Goal: Task Accomplishment & Management: Use online tool/utility

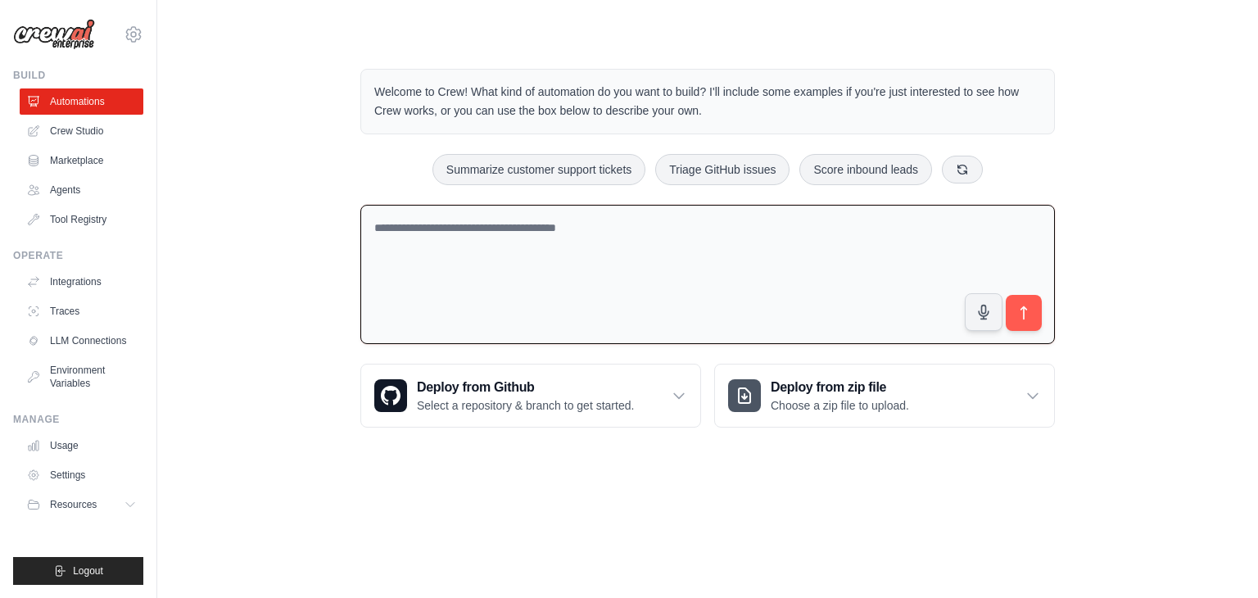
click at [635, 251] on textarea at bounding box center [707, 275] width 694 height 140
click at [404, 225] on textarea "**********" at bounding box center [707, 275] width 694 height 140
click at [645, 224] on textarea "**********" at bounding box center [707, 275] width 694 height 140
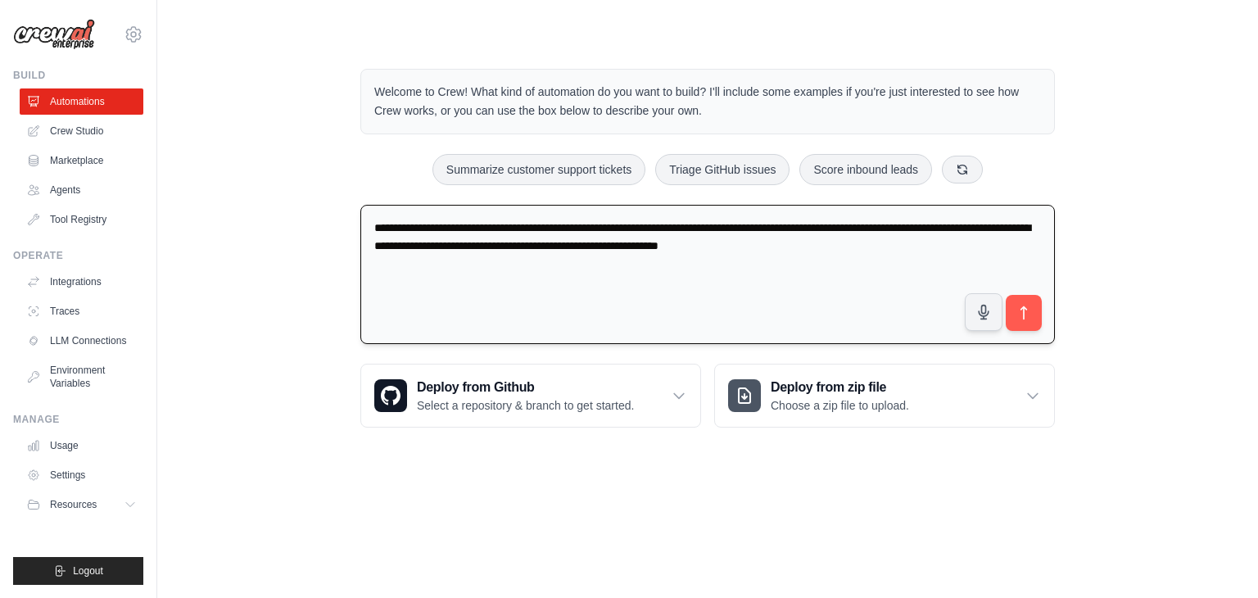
click at [406, 226] on textarea "**********" at bounding box center [707, 275] width 694 height 140
click at [409, 228] on textarea "**********" at bounding box center [707, 275] width 694 height 140
click at [847, 247] on textarea "**********" at bounding box center [707, 275] width 694 height 140
type textarea "**********"
click at [1019, 314] on icon "submit" at bounding box center [1023, 313] width 17 height 17
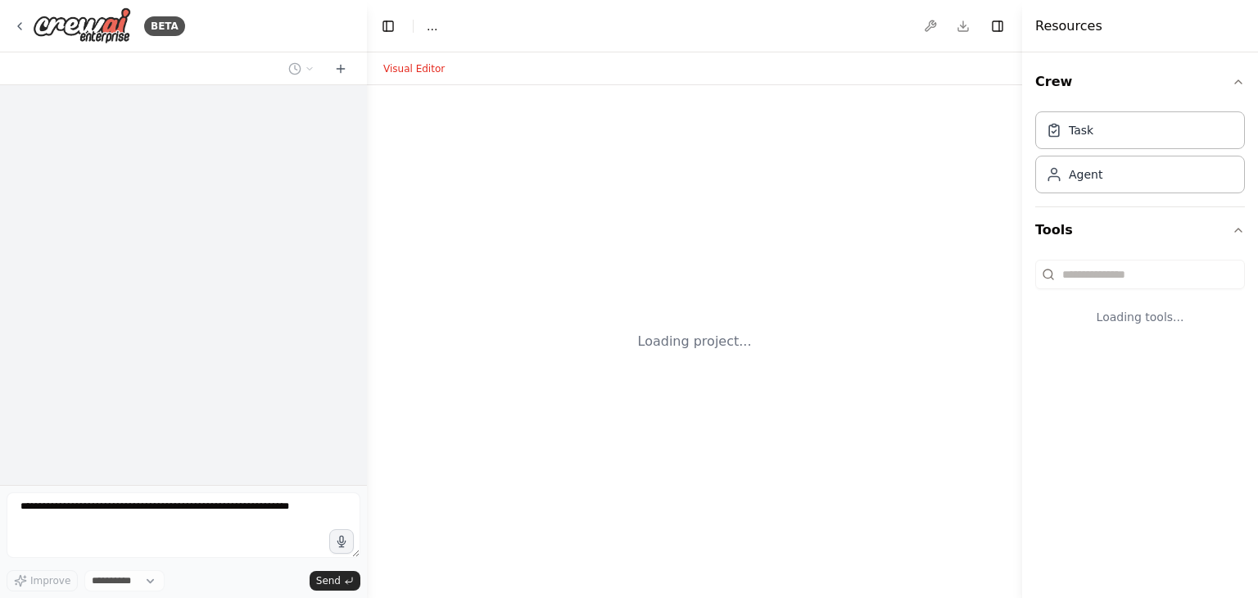
select select "****"
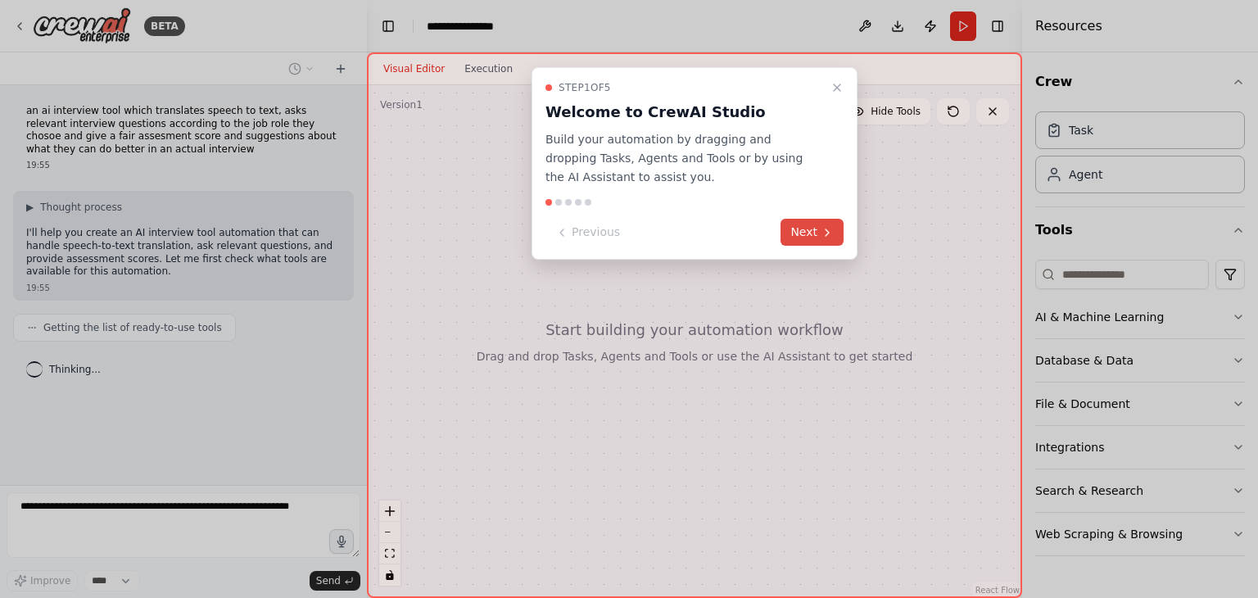
click at [806, 231] on button "Next" at bounding box center [811, 232] width 63 height 27
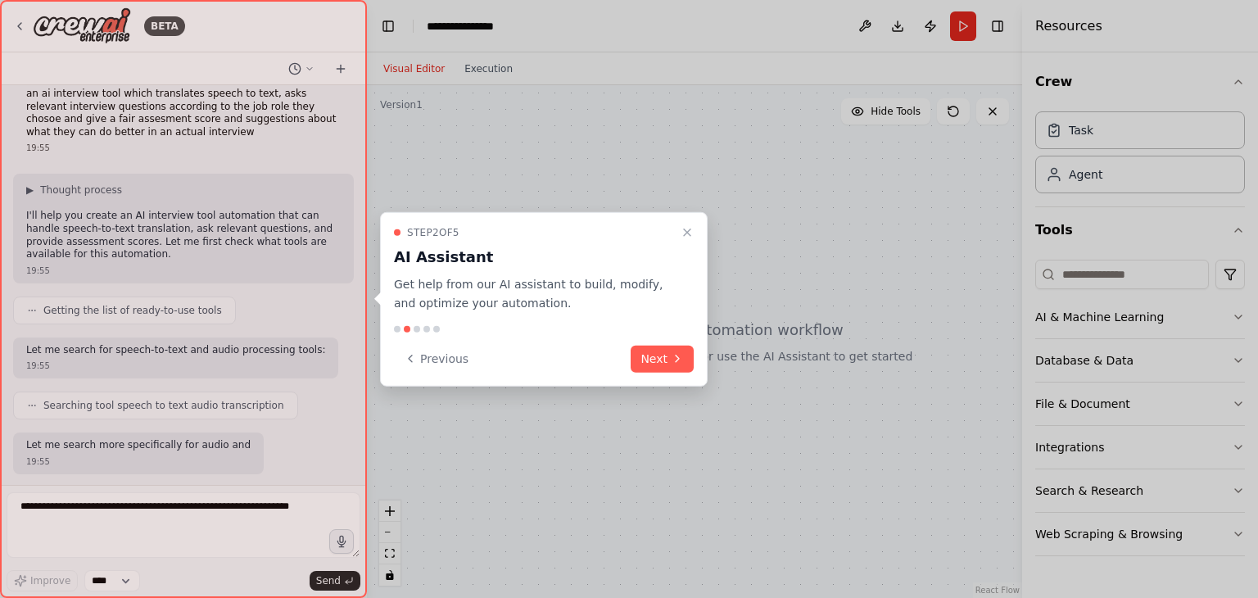
scroll to position [101, 0]
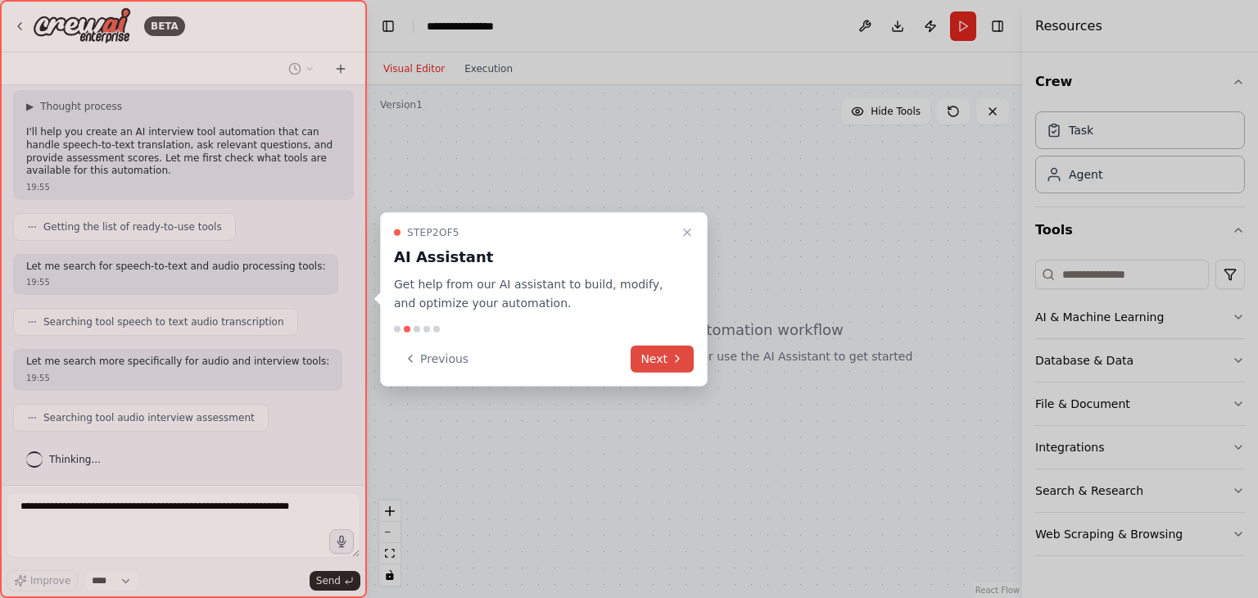
click at [679, 347] on button "Next" at bounding box center [661, 358] width 63 height 27
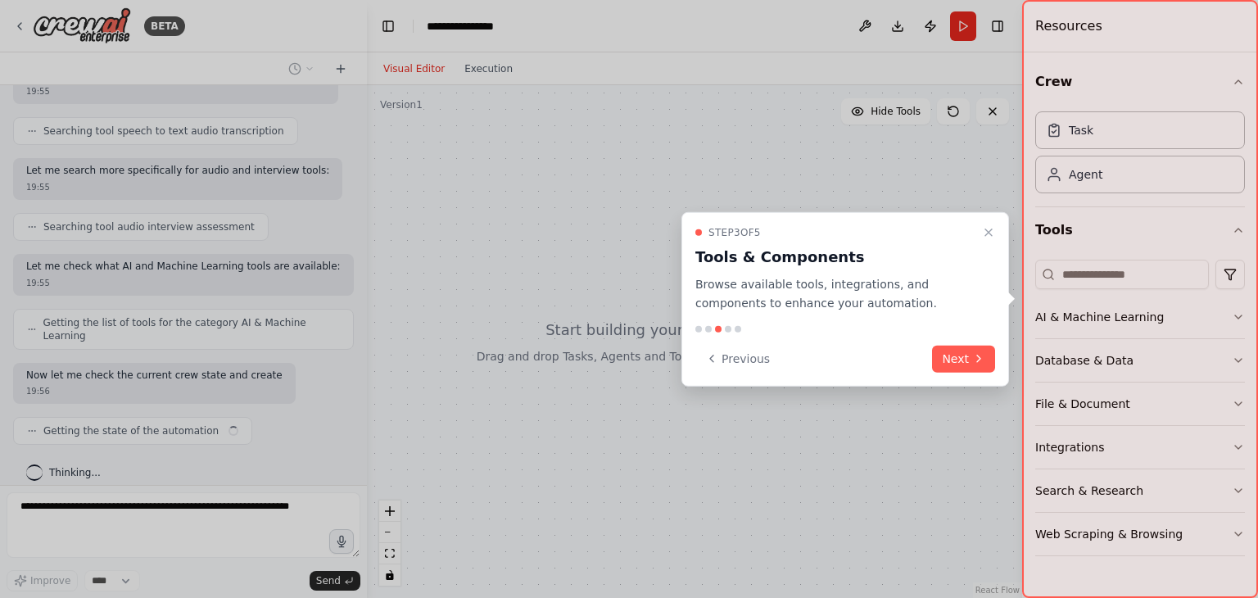
scroll to position [304, 0]
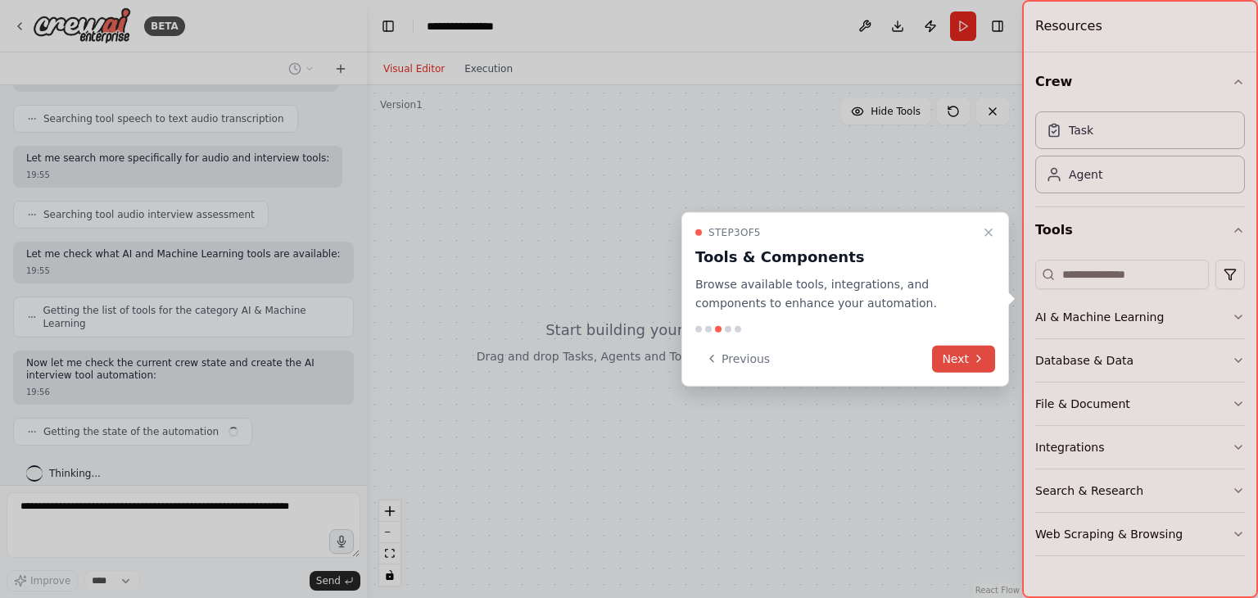
click at [953, 351] on button "Next" at bounding box center [963, 358] width 63 height 27
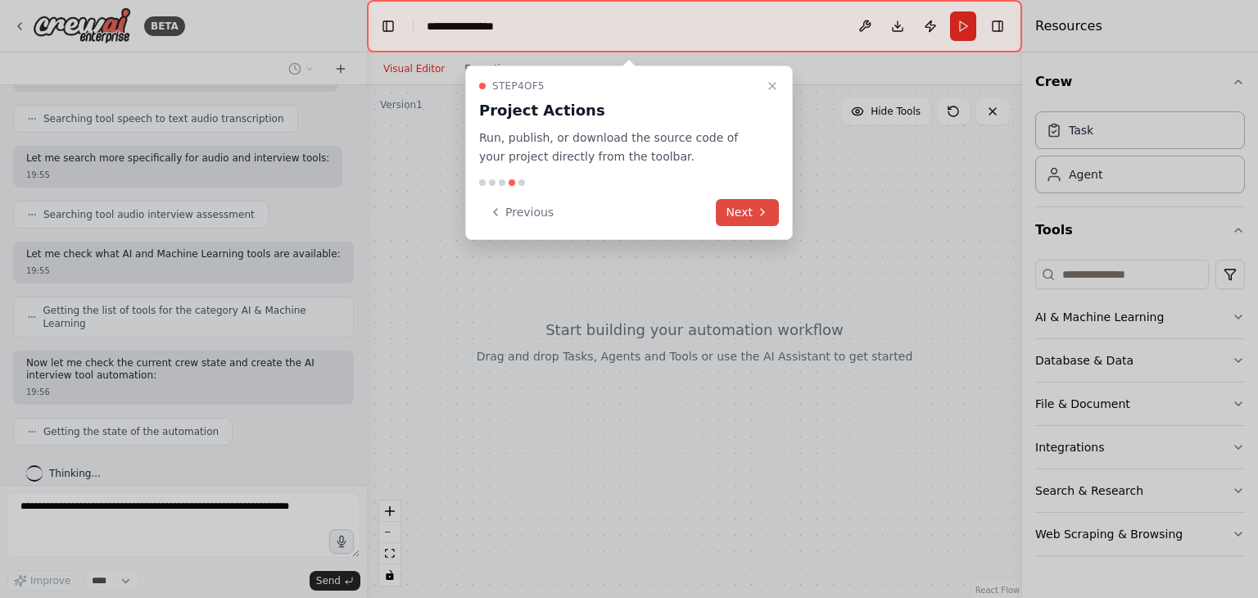
click at [740, 221] on button "Next" at bounding box center [747, 212] width 63 height 27
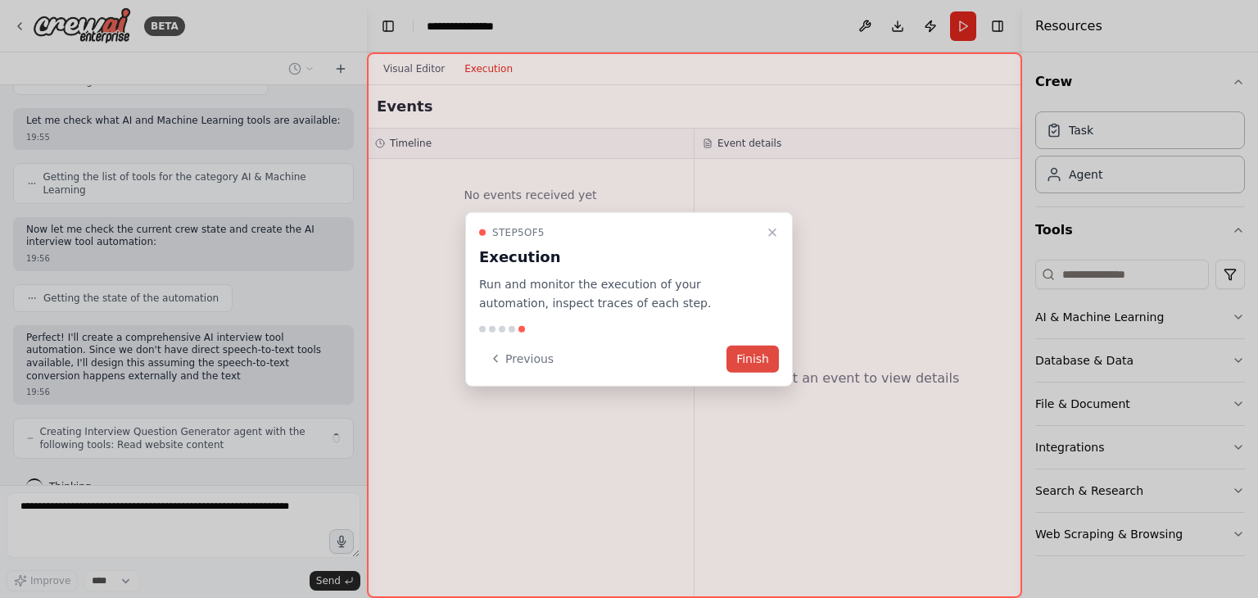
scroll to position [450, 0]
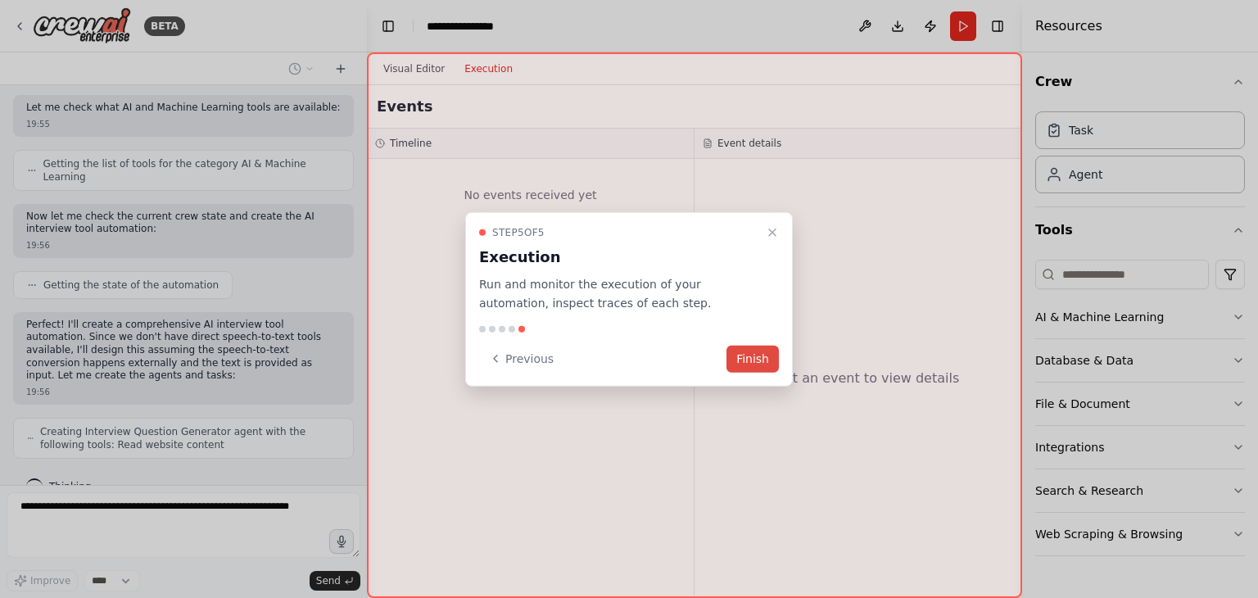
click at [757, 358] on button "Finish" at bounding box center [752, 358] width 52 height 27
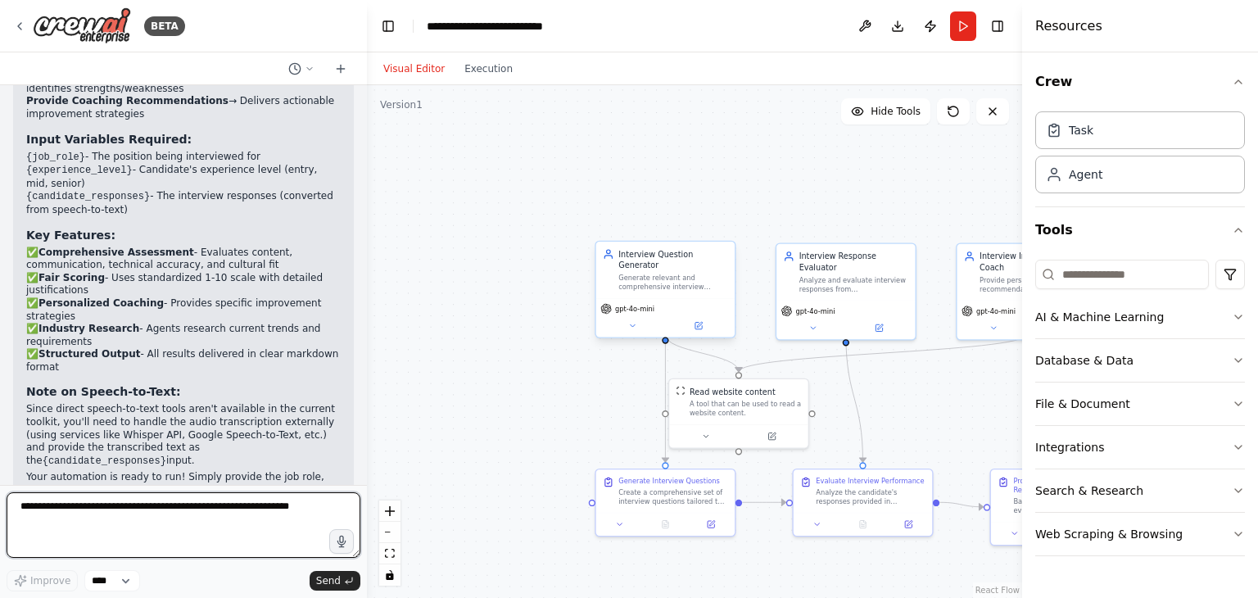
scroll to position [1513, 0]
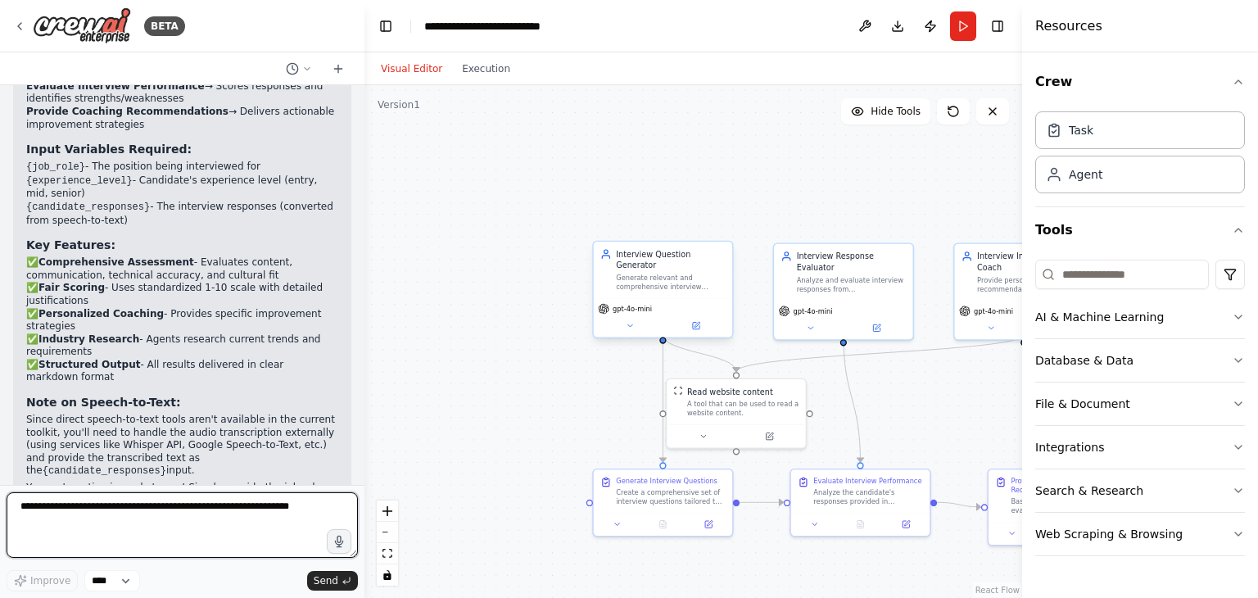
drag, startPoint x: 360, startPoint y: 427, endPoint x: 364, endPoint y: 446, distance: 20.1
click at [364, 446] on div "BETA an ai interview tool which translates speech to text, asks relevant interv…" at bounding box center [629, 299] width 1258 height 598
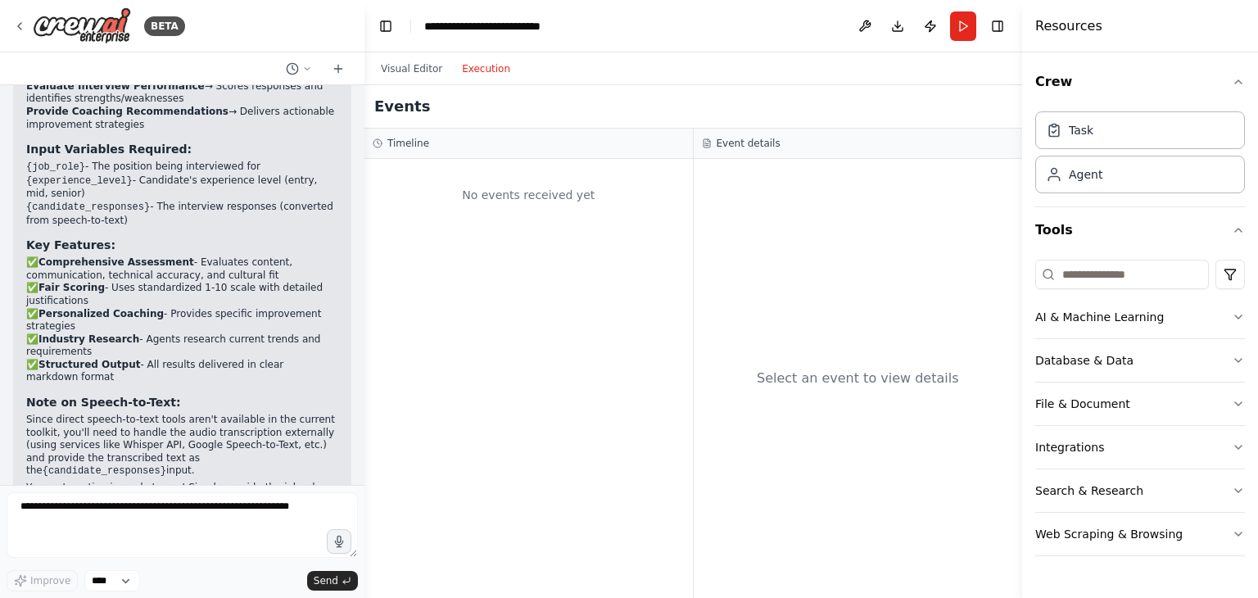
click at [468, 72] on button "Execution" at bounding box center [486, 69] width 68 height 20
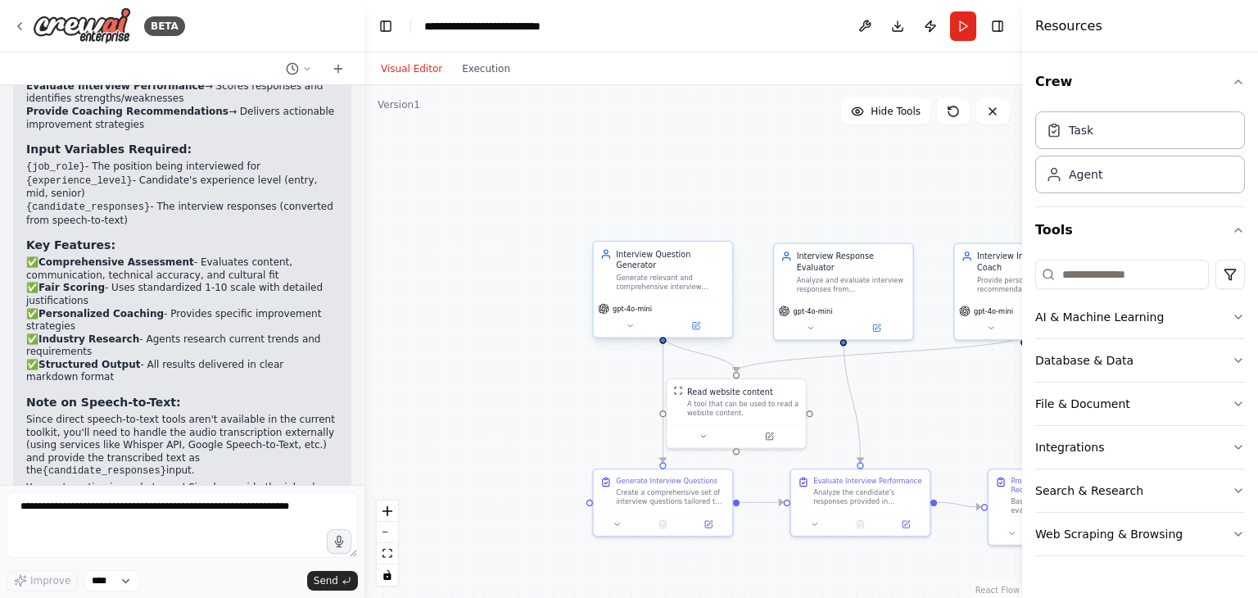
click at [403, 66] on button "Visual Editor" at bounding box center [411, 69] width 81 height 20
click at [960, 29] on button "Run" at bounding box center [963, 25] width 26 height 29
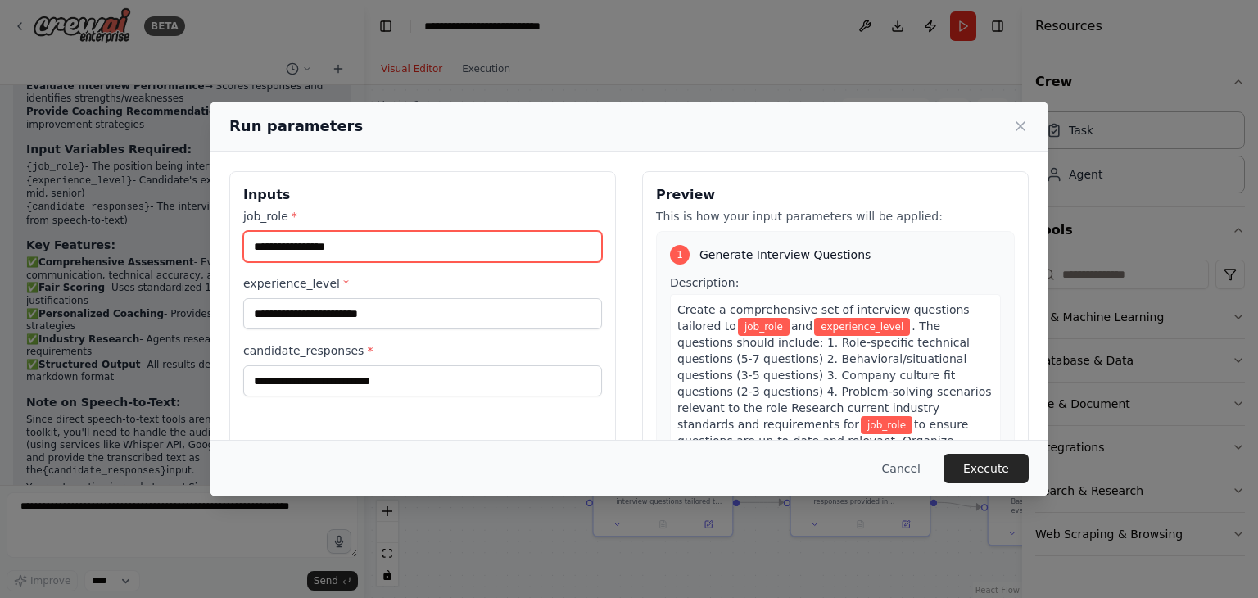
click at [500, 240] on input "job_role *" at bounding box center [422, 246] width 359 height 31
type input "**********"
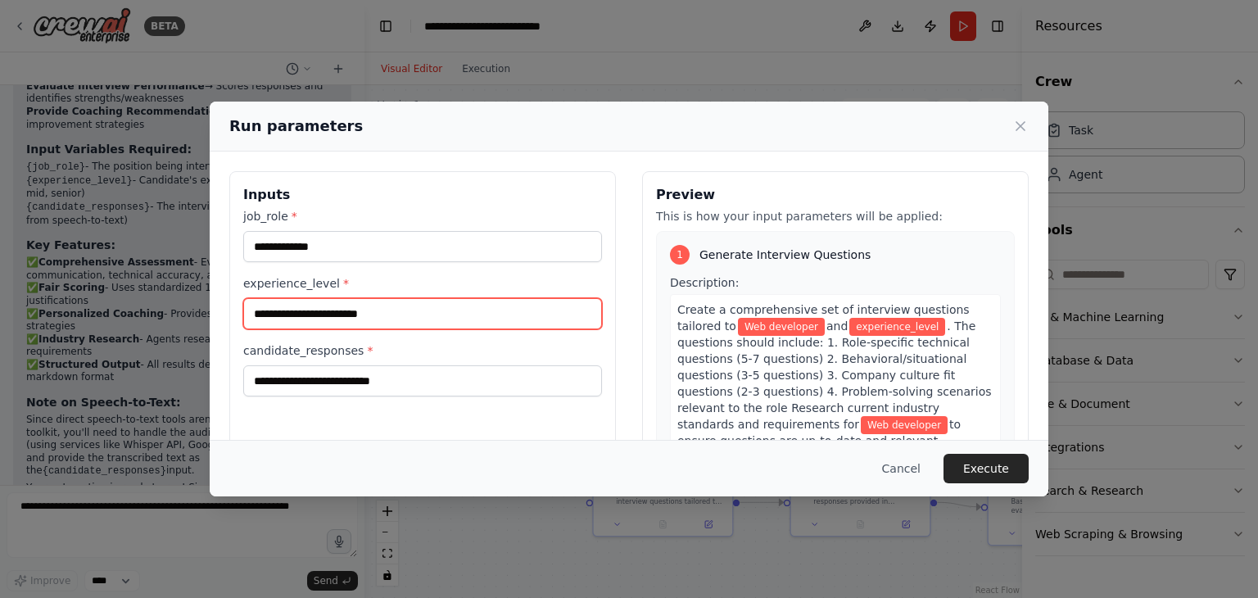
click at [441, 310] on input "experience_level *" at bounding box center [422, 313] width 359 height 31
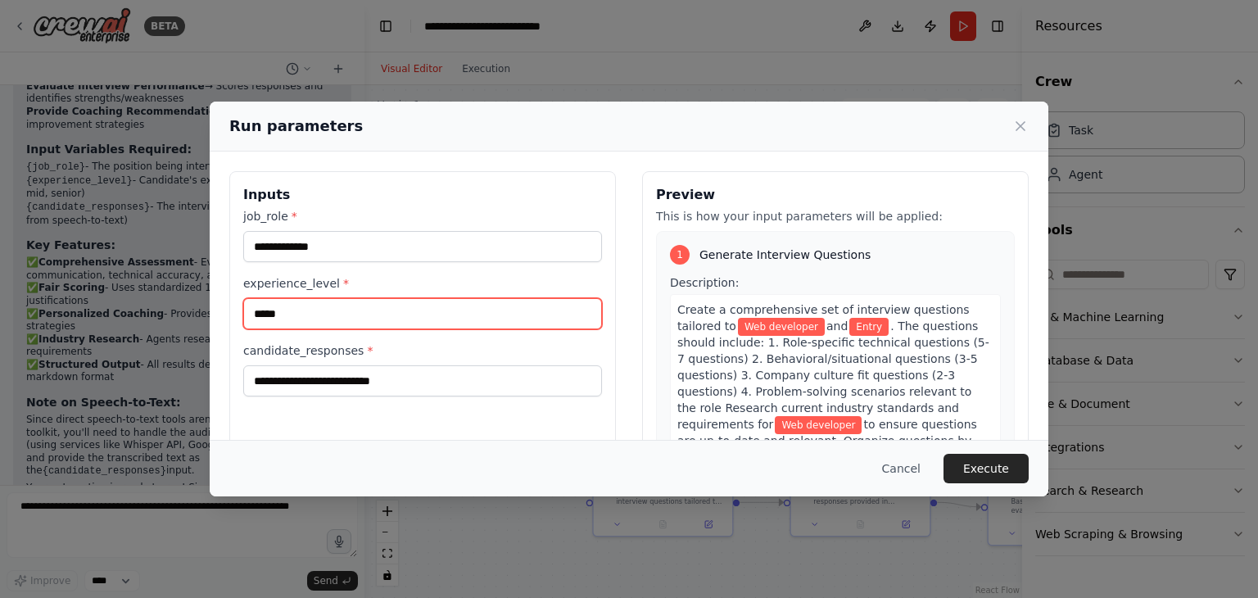
type input "*****"
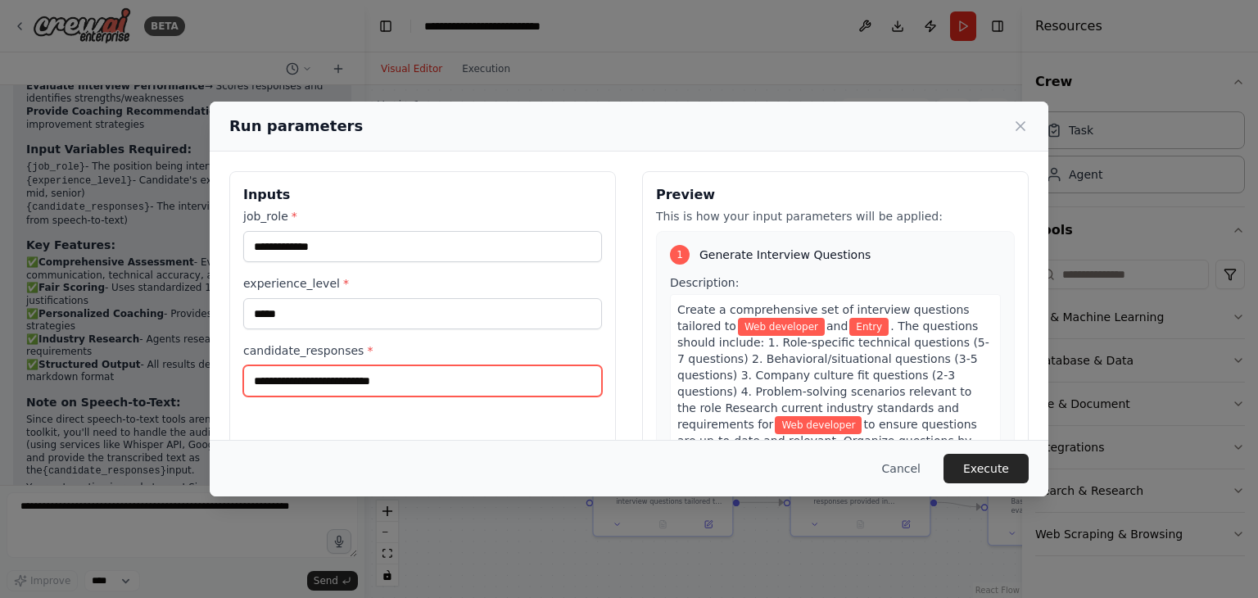
click at [429, 378] on input "candidate_responses *" at bounding box center [422, 380] width 359 height 31
type input "**********"
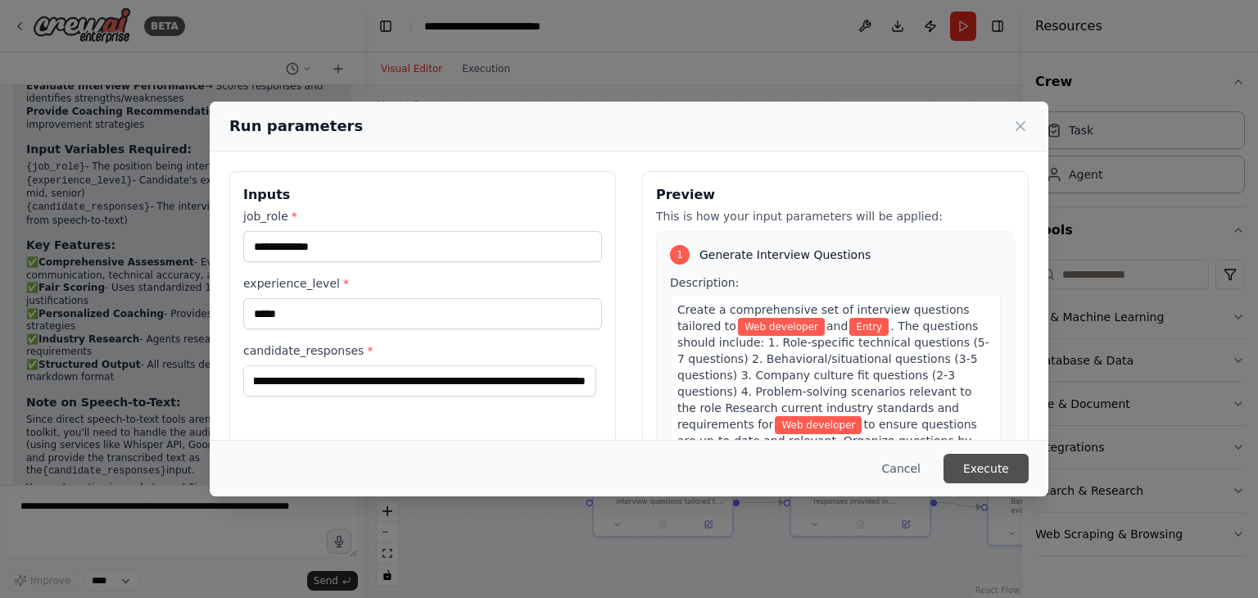
scroll to position [0, 0]
click at [977, 470] on button "Execute" at bounding box center [985, 468] width 85 height 29
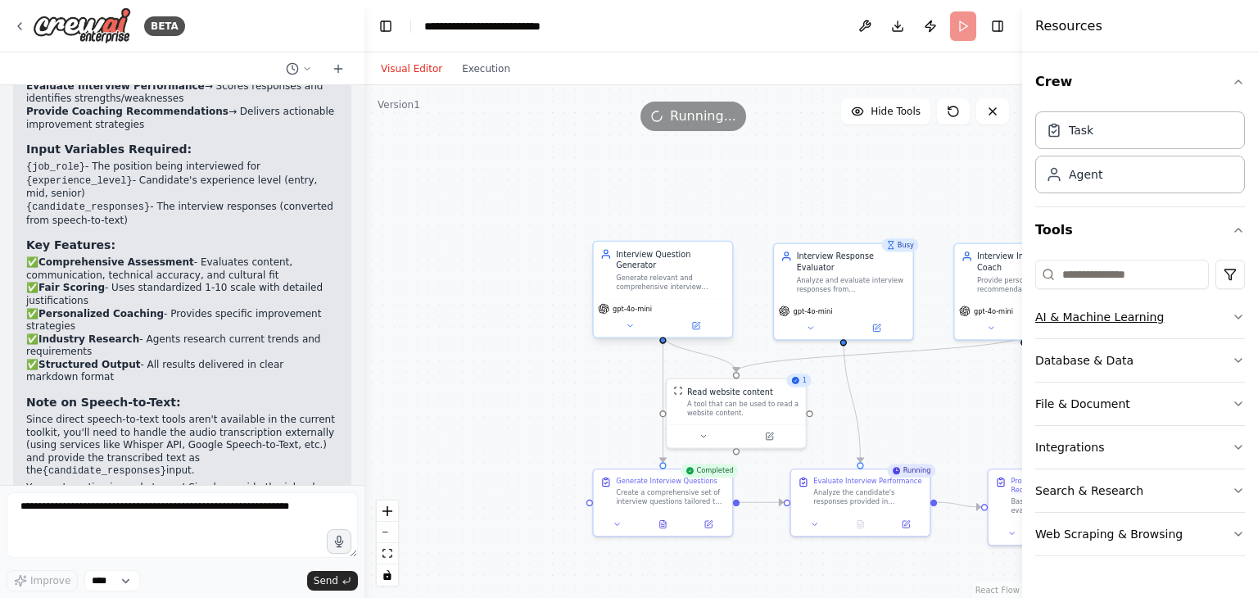
click at [1235, 322] on icon "button" at bounding box center [1237, 316] width 13 height 13
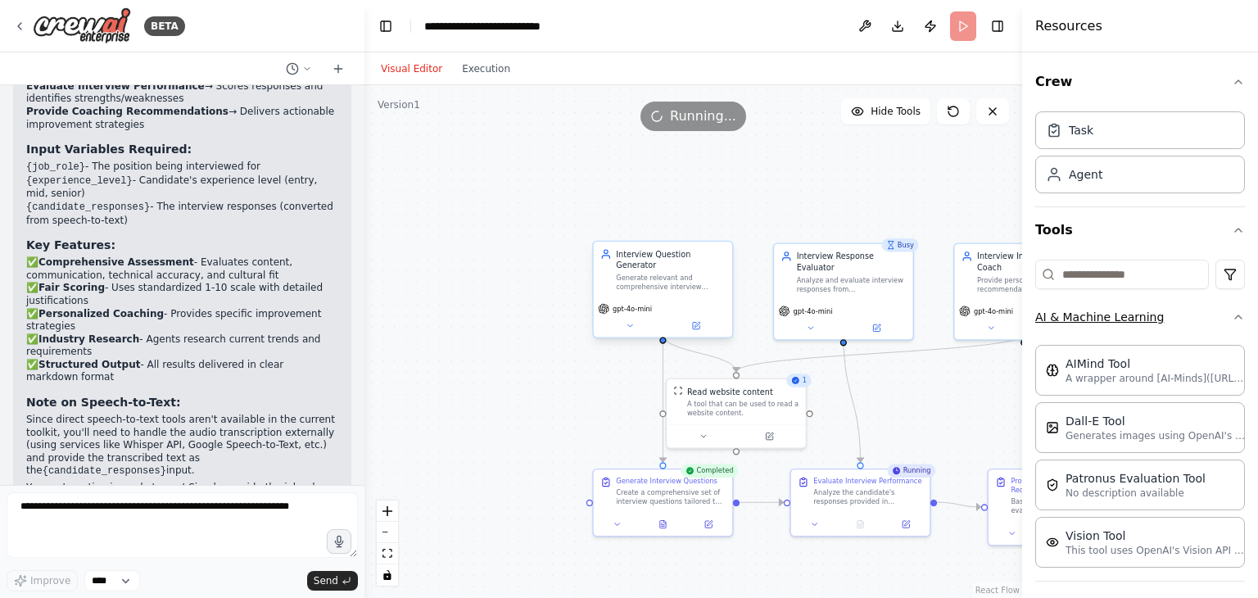
click at [1231, 316] on icon "button" at bounding box center [1237, 316] width 13 height 13
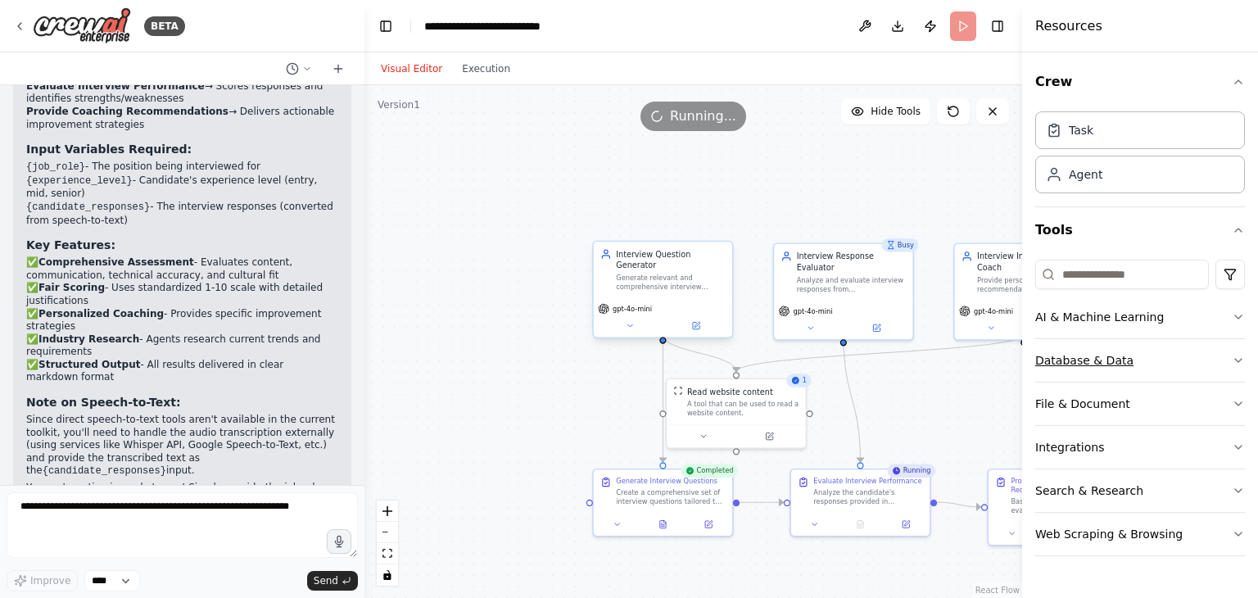
click at [1229, 357] on button "Database & Data" at bounding box center [1140, 360] width 210 height 43
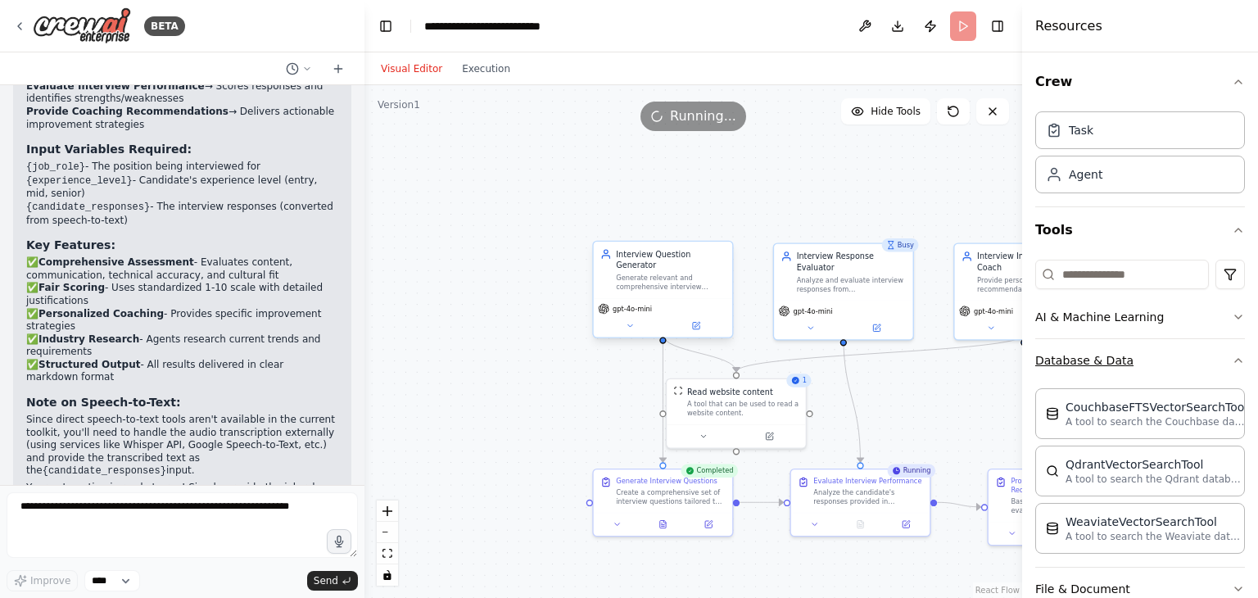
click at [1231, 357] on icon "button" at bounding box center [1237, 360] width 13 height 13
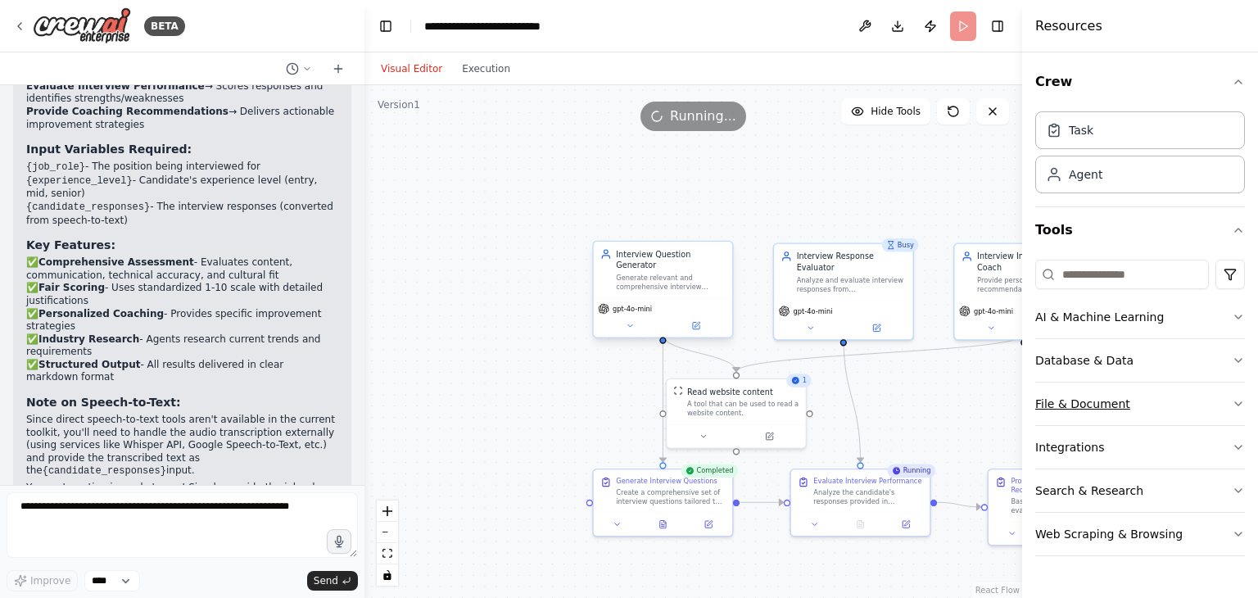
click at [1228, 394] on button "File & Document" at bounding box center [1140, 403] width 210 height 43
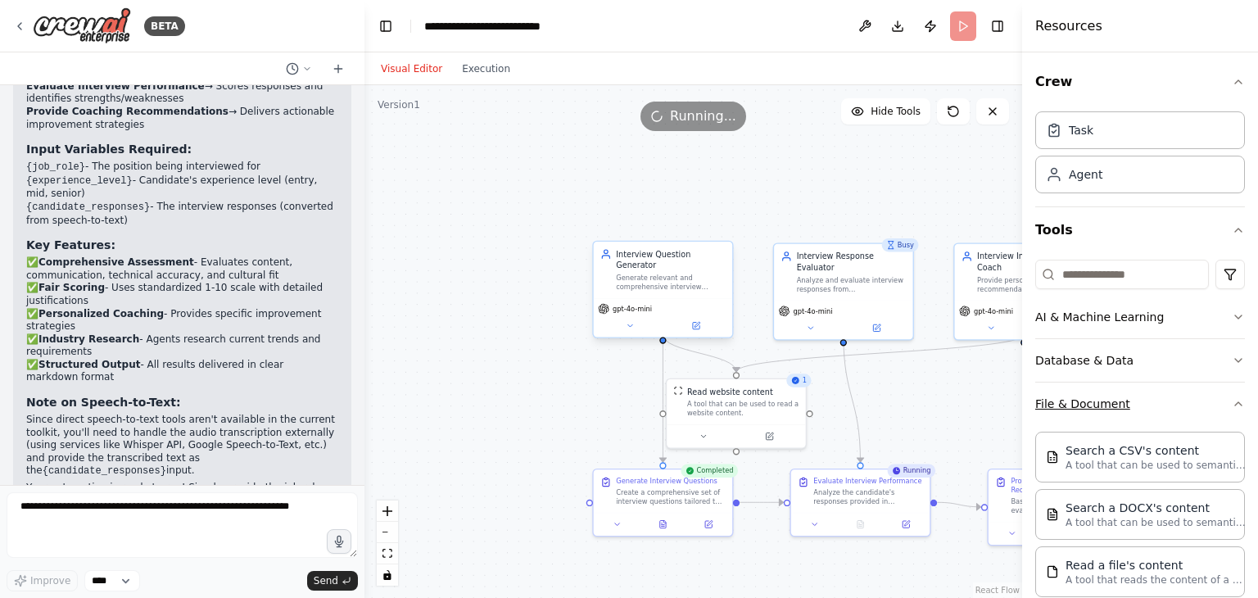
click at [1228, 394] on button "File & Document" at bounding box center [1140, 403] width 210 height 43
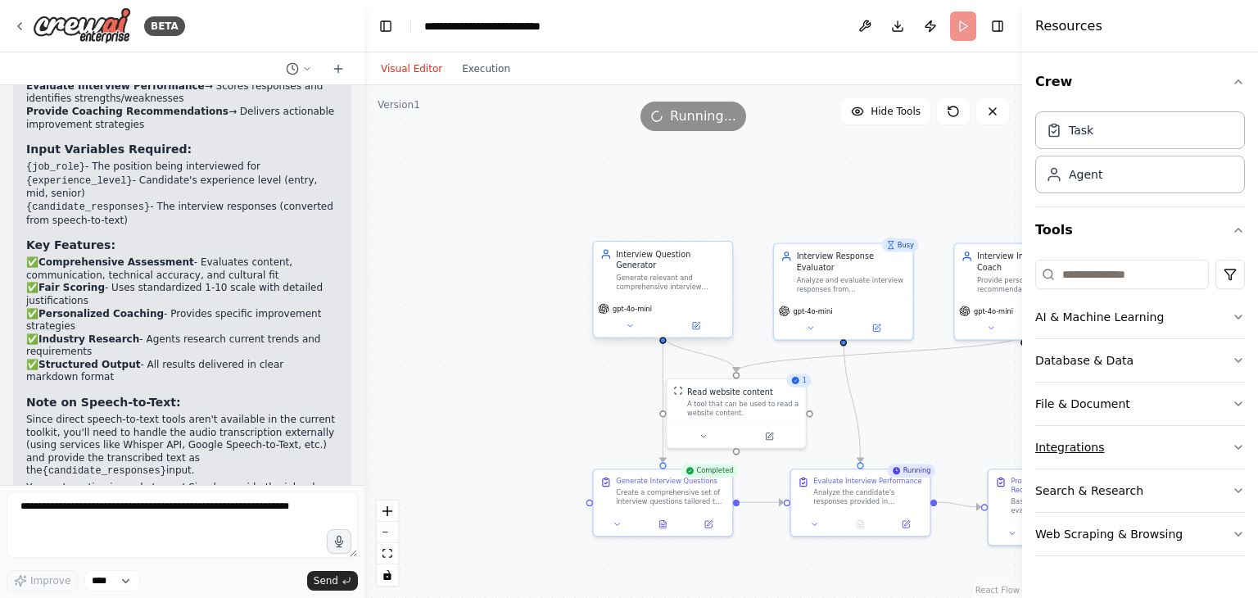
click at [1235, 436] on button "Integrations" at bounding box center [1140, 447] width 210 height 43
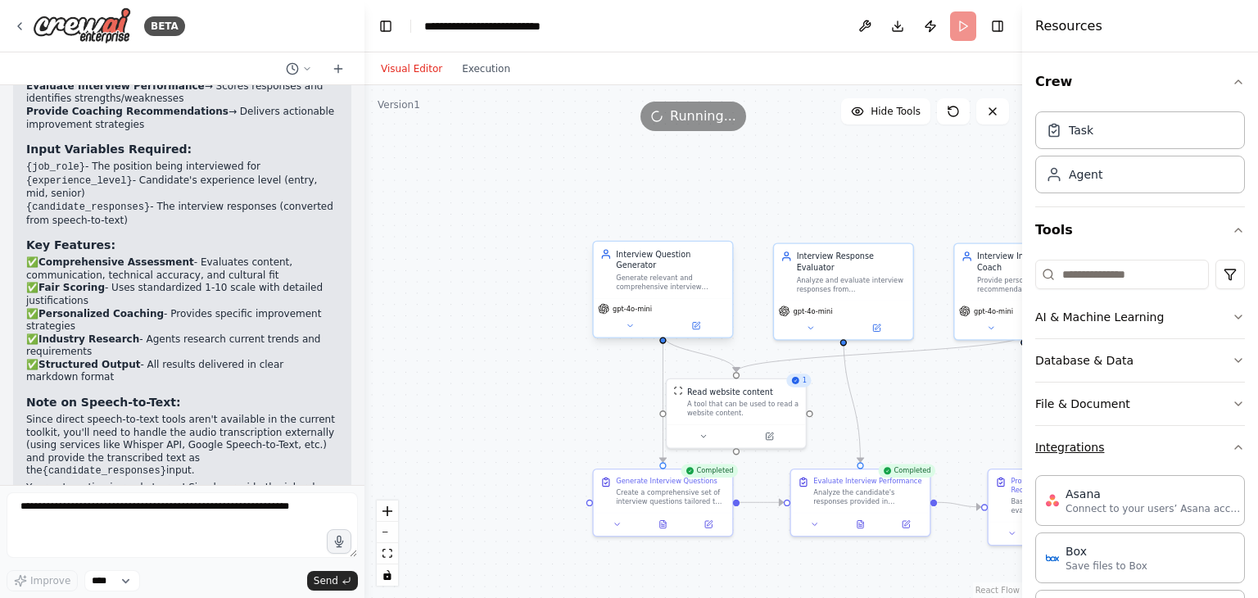
click at [1235, 436] on div "Crew Task Agent Tools AI & Machine Learning Database & Data File & Document Int…" at bounding box center [1140, 324] width 236 height 545
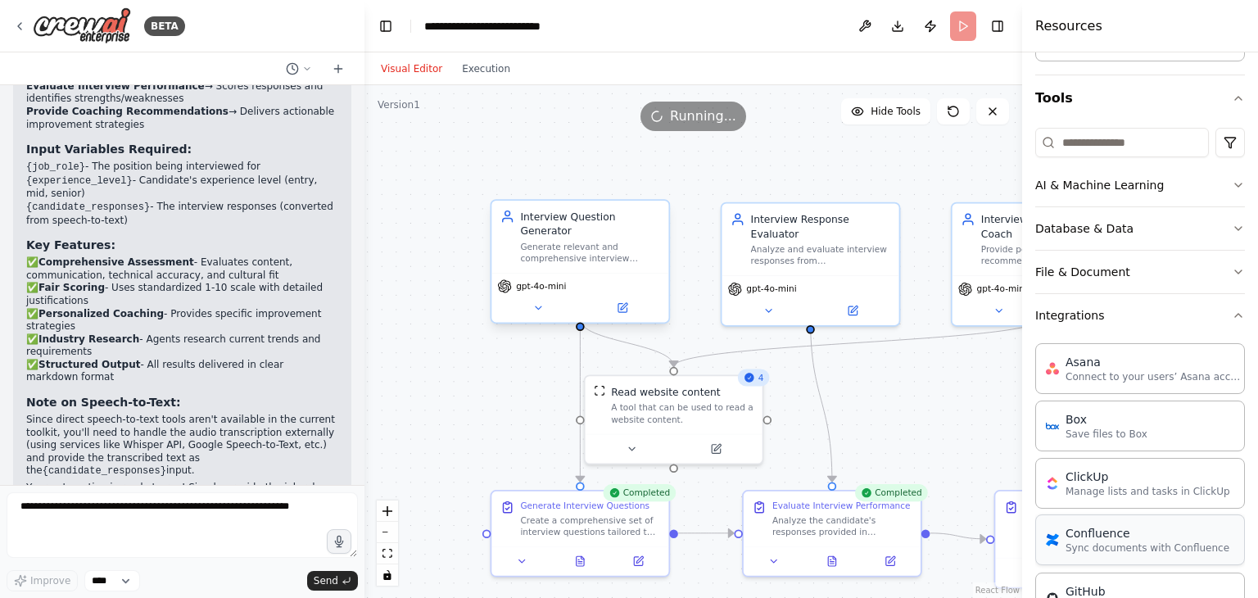
scroll to position [131, 0]
click at [1231, 311] on icon "button" at bounding box center [1237, 316] width 13 height 13
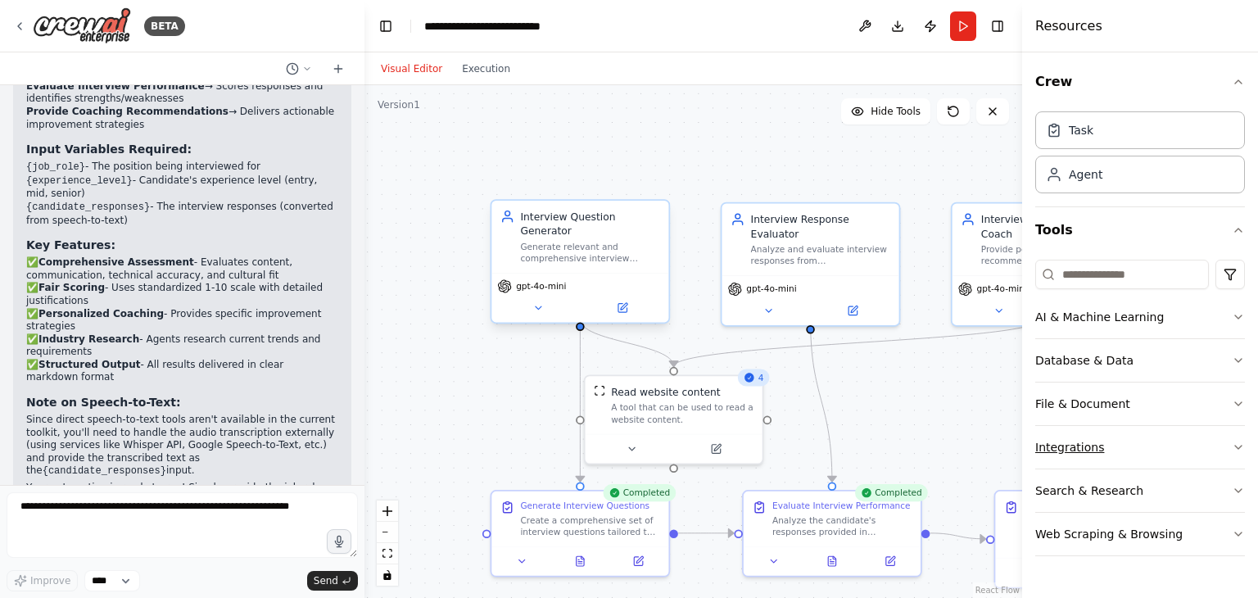
scroll to position [0, 0]
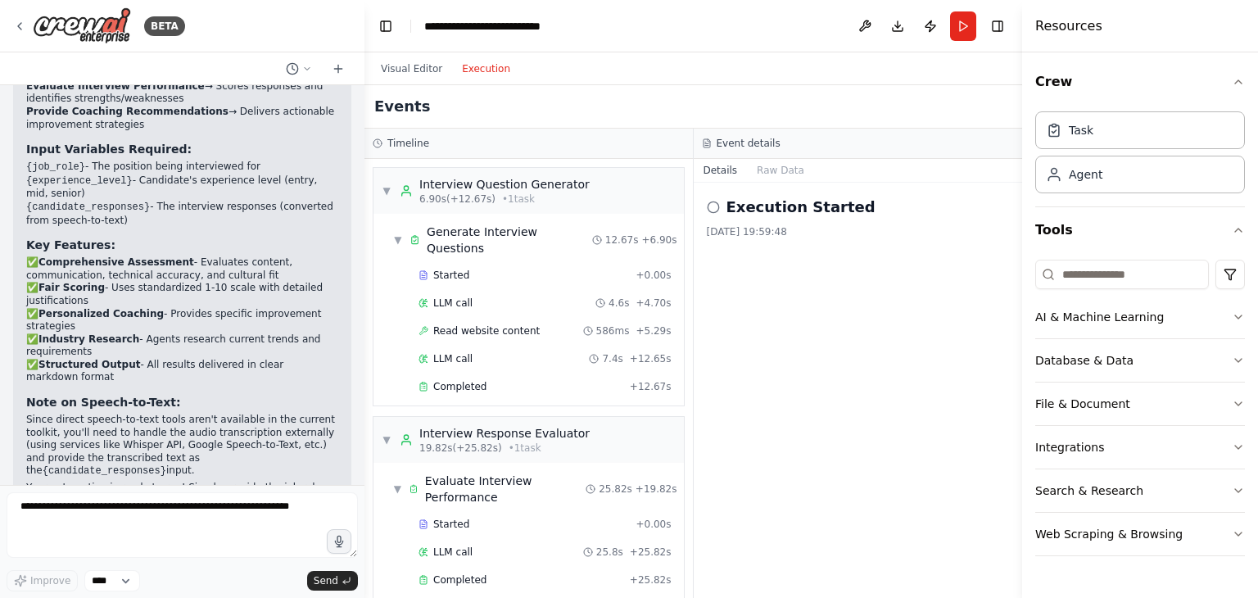
click at [474, 77] on button "Execution" at bounding box center [486, 69] width 68 height 20
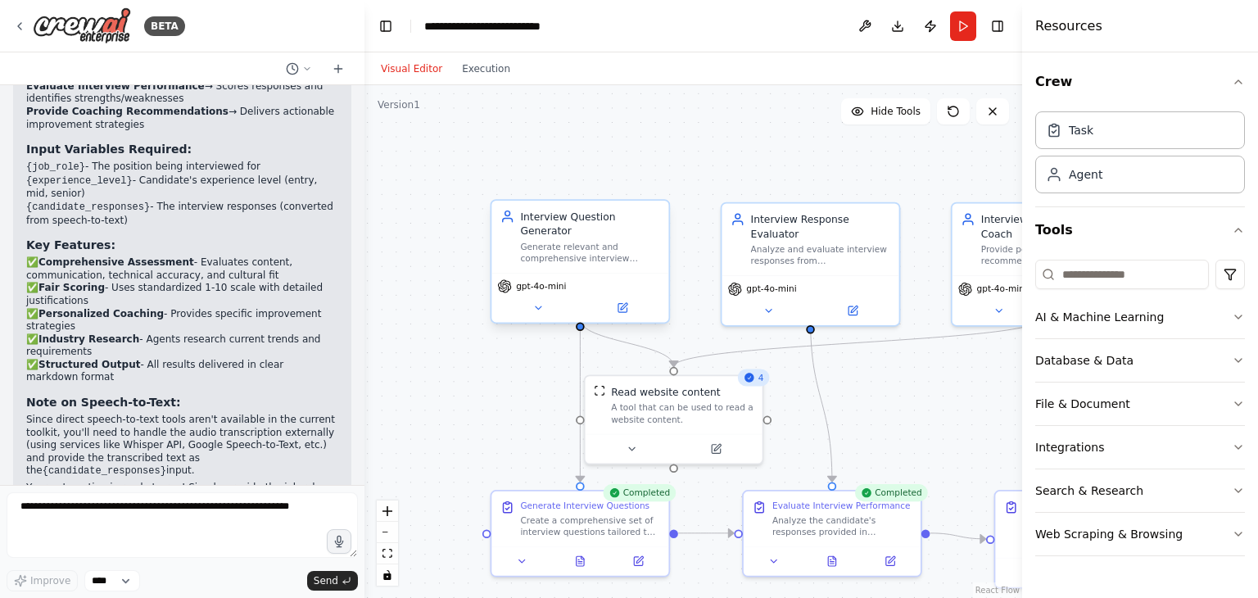
click at [413, 73] on button "Visual Editor" at bounding box center [411, 69] width 81 height 20
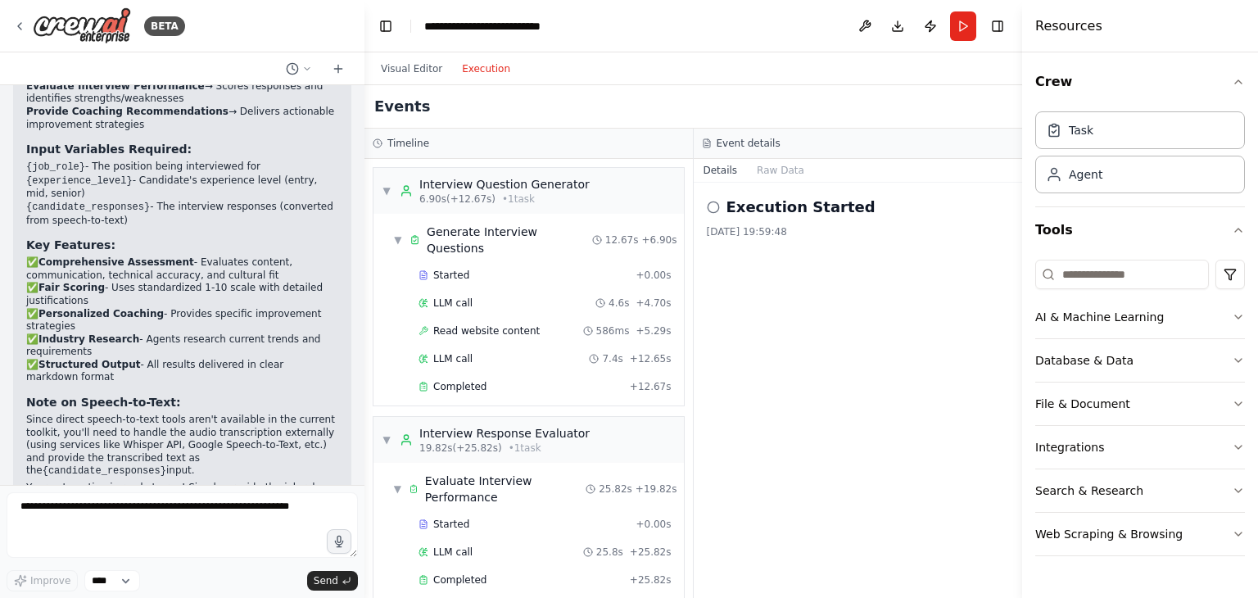
click at [460, 66] on button "Execution" at bounding box center [486, 69] width 68 height 20
click at [773, 179] on button "Raw Data" at bounding box center [780, 170] width 67 height 23
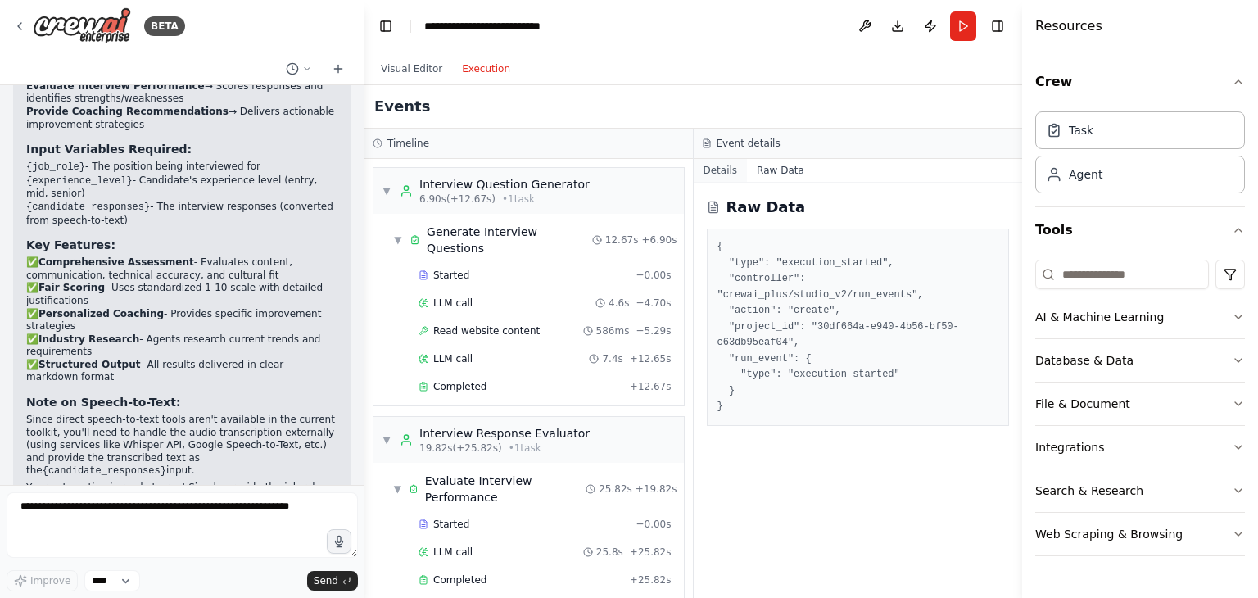
click at [725, 168] on button "Details" at bounding box center [721, 170] width 54 height 23
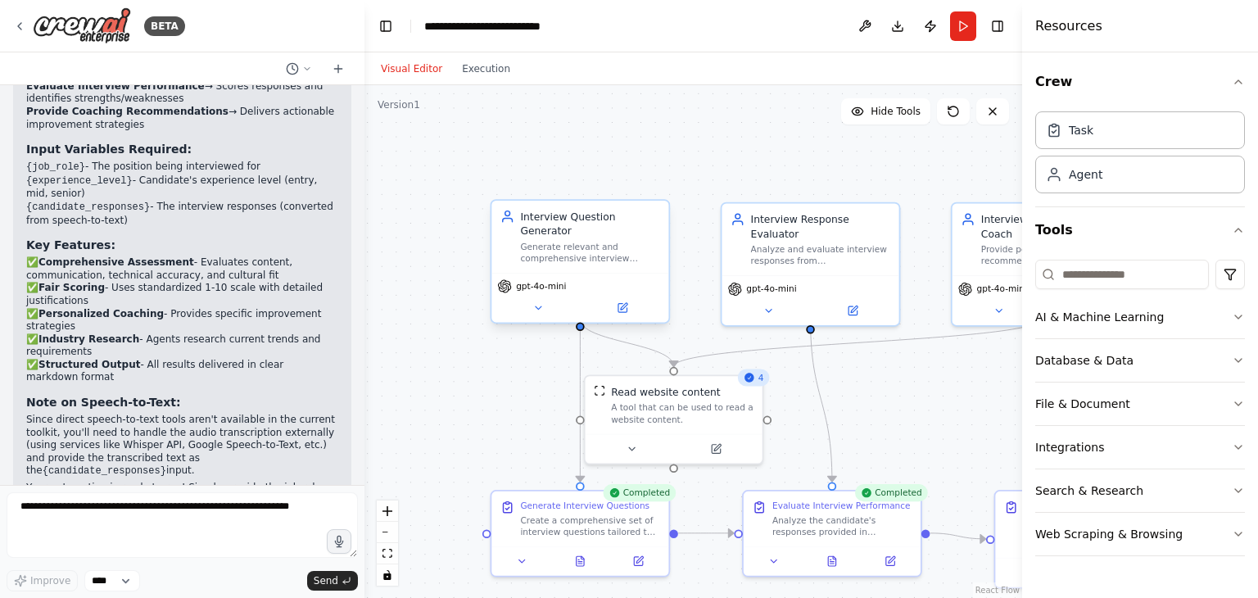
click at [391, 70] on button "Visual Editor" at bounding box center [411, 69] width 81 height 20
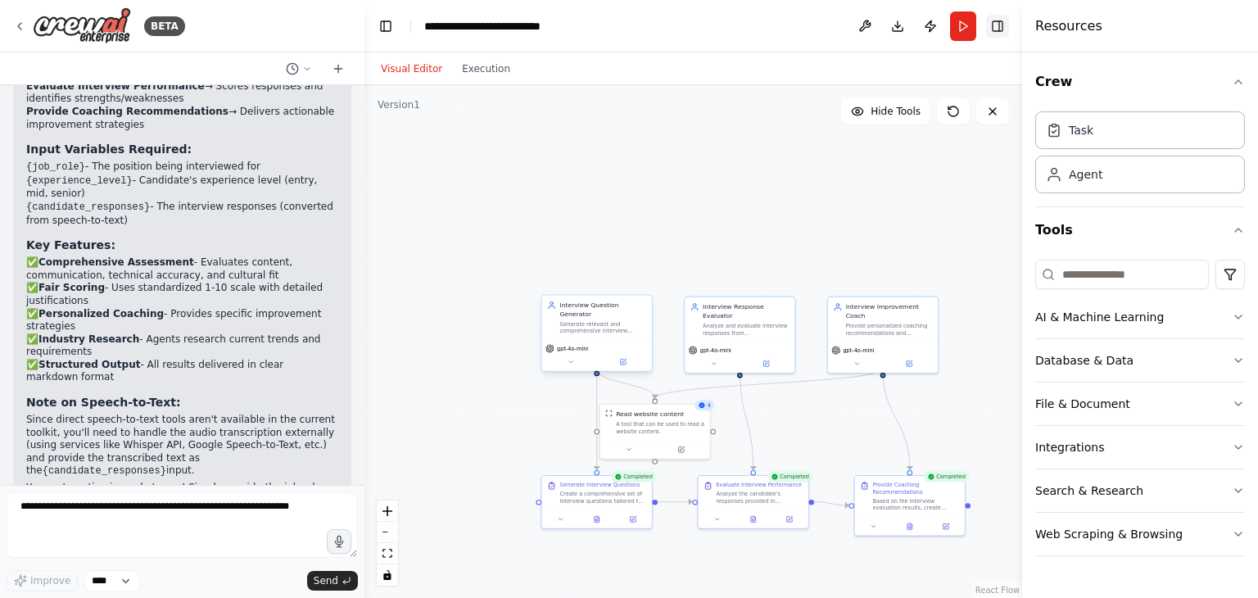
click at [992, 27] on button "Toggle Right Sidebar" at bounding box center [997, 26] width 23 height 23
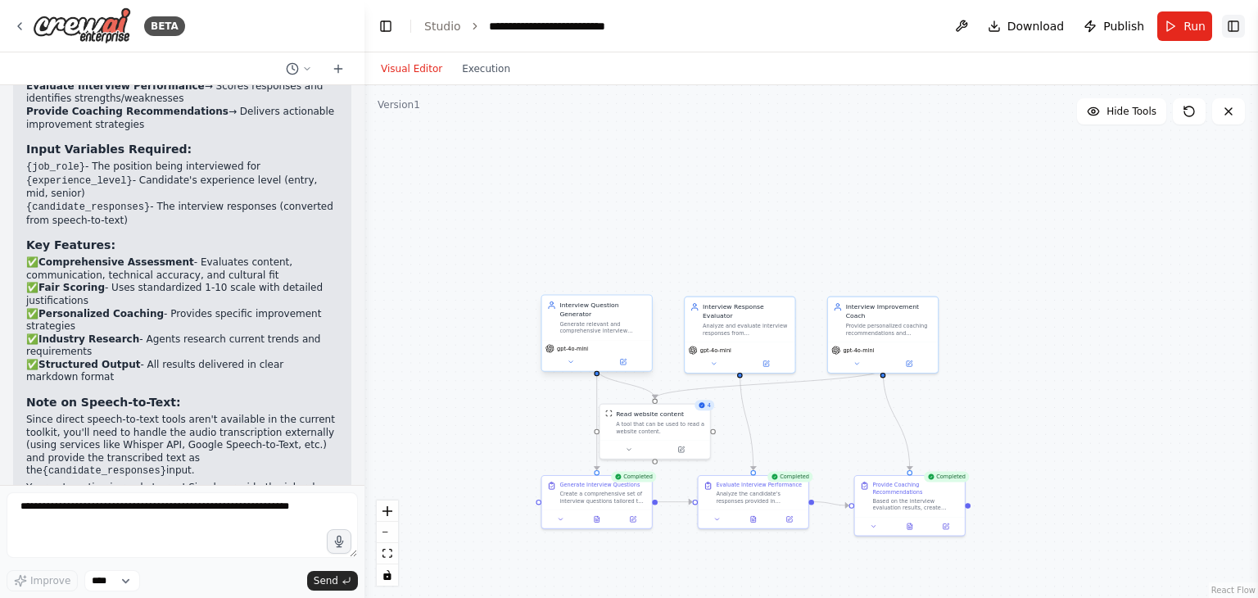
click at [1223, 29] on button "Toggle Right Sidebar" at bounding box center [1233, 26] width 23 height 23
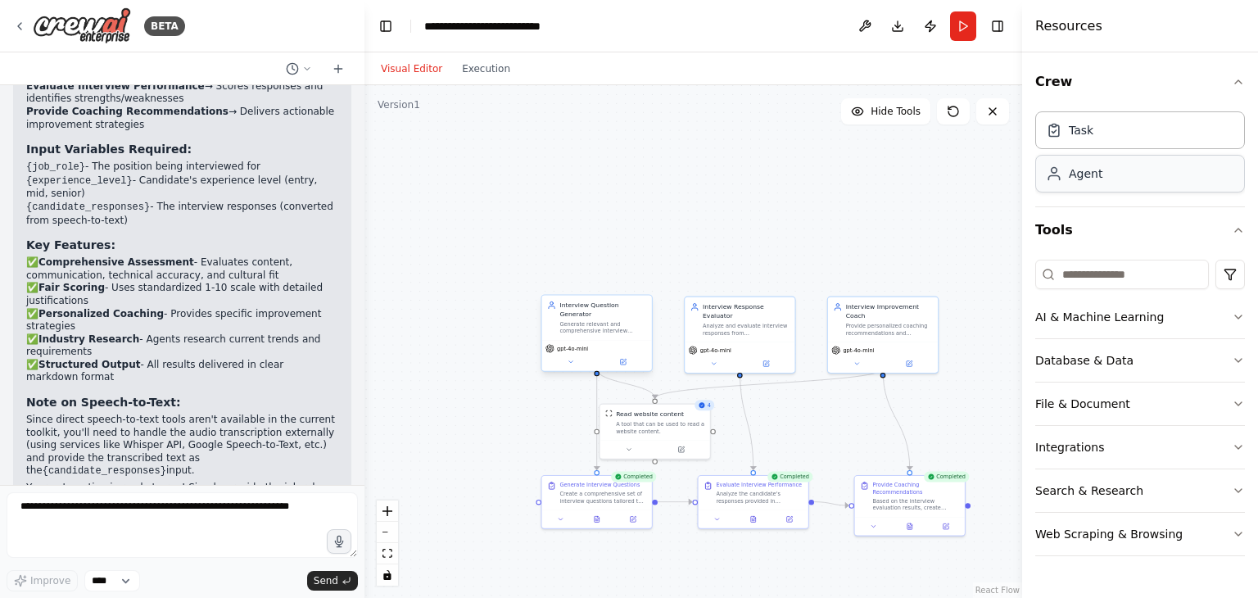
click at [1107, 174] on div "Agent" at bounding box center [1140, 174] width 210 height 38
click at [472, 75] on button "Execution" at bounding box center [486, 69] width 68 height 20
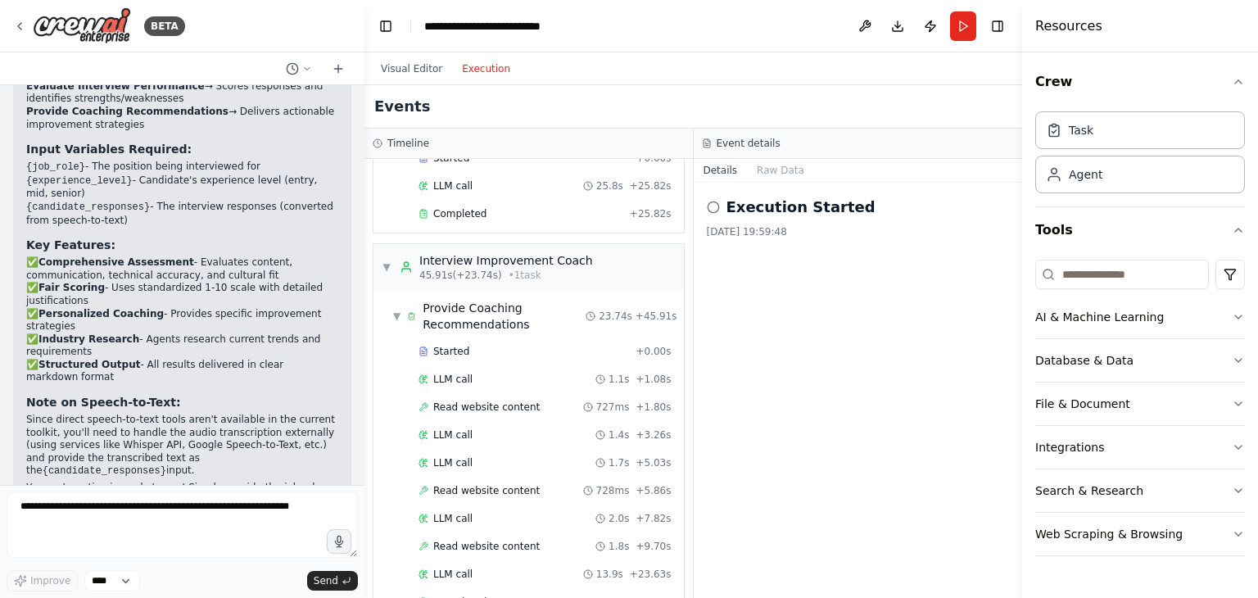
scroll to position [428, 0]
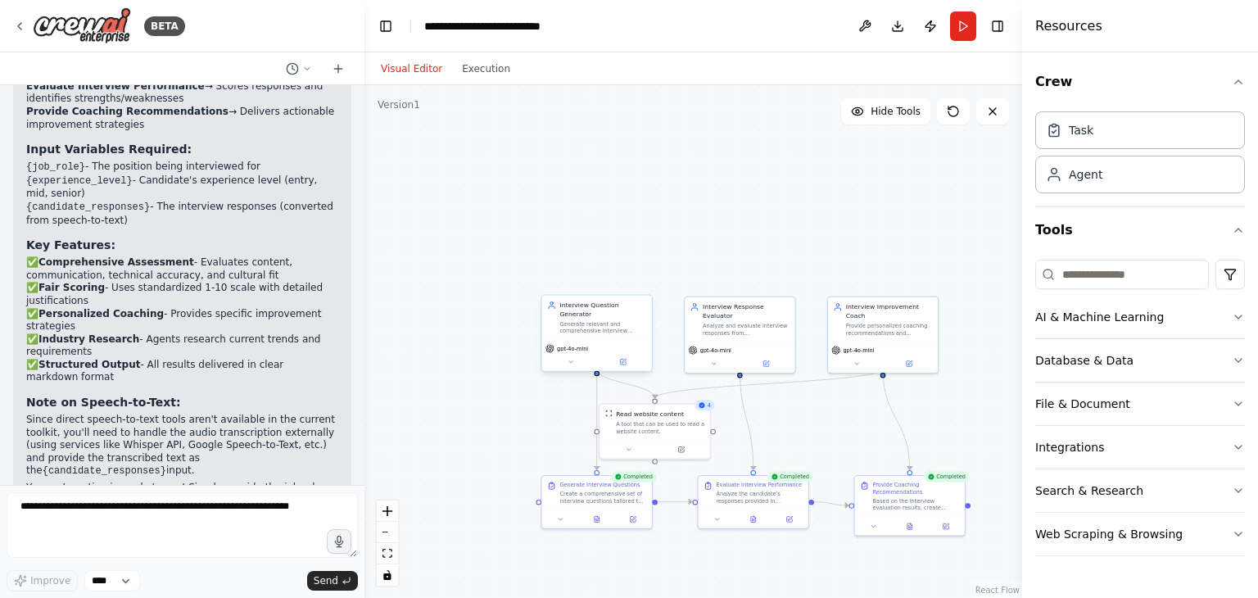
click at [408, 69] on button "Visual Editor" at bounding box center [411, 69] width 81 height 20
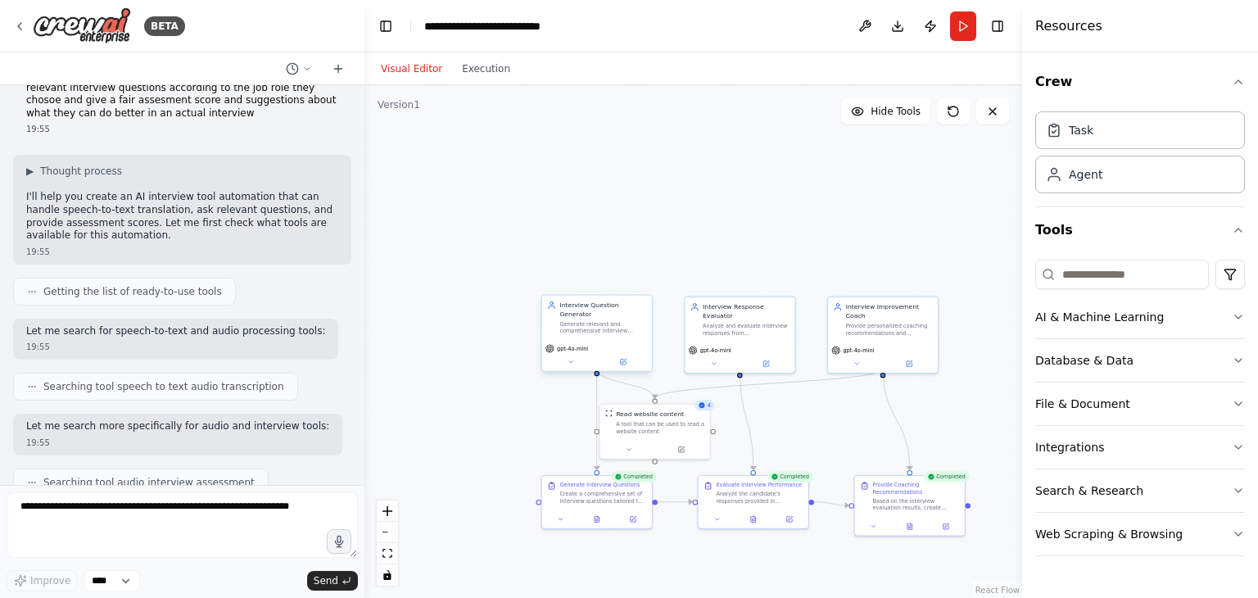
scroll to position [0, 0]
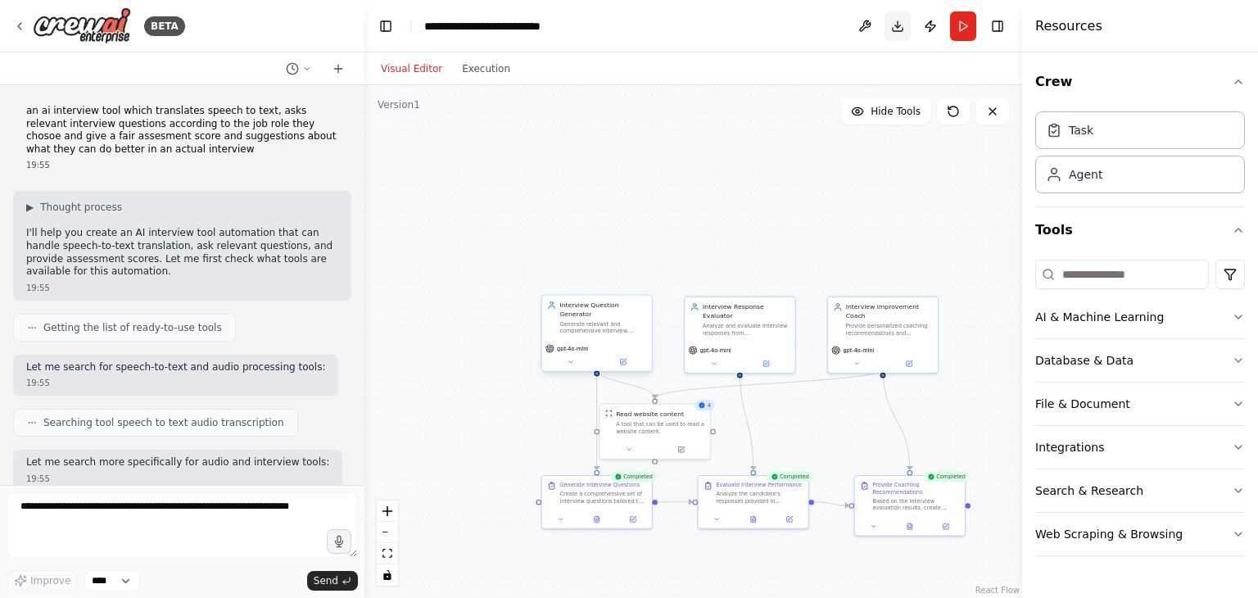
click at [897, 25] on button "Download" at bounding box center [897, 25] width 26 height 29
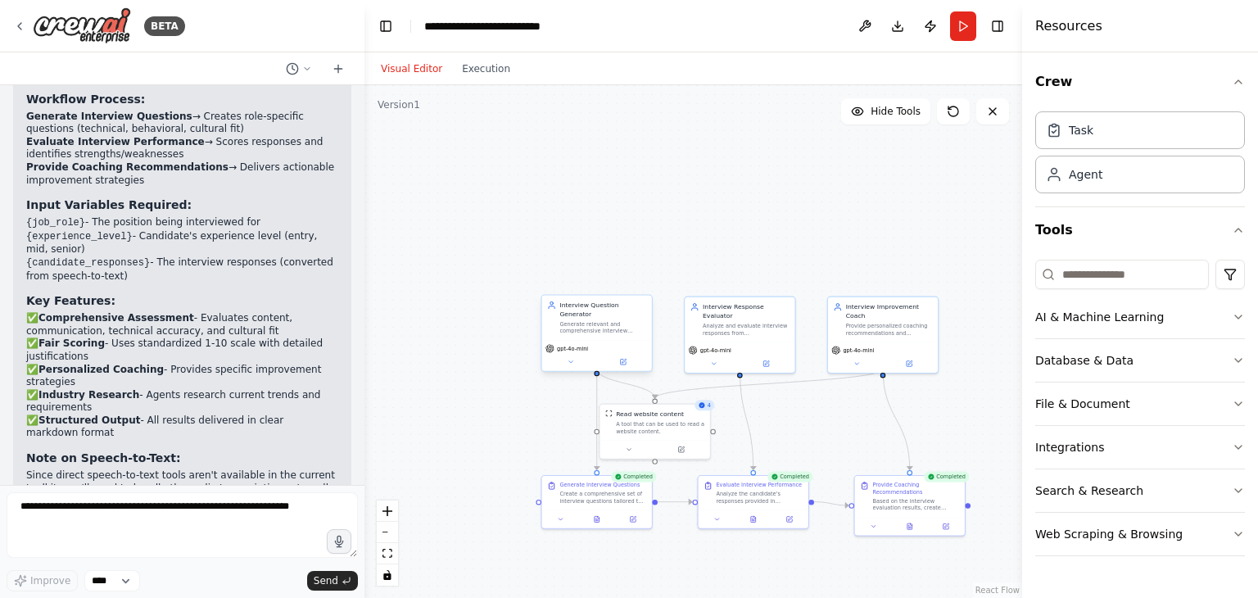
scroll to position [1513, 0]
